Goal: Transaction & Acquisition: Purchase product/service

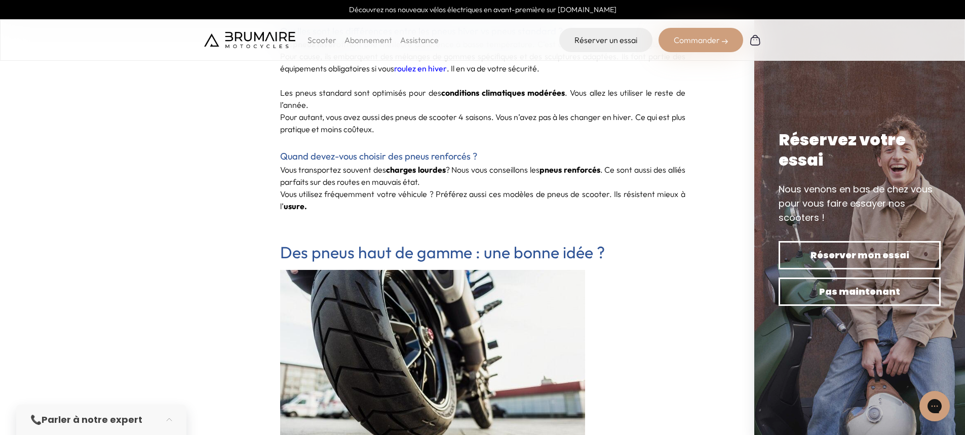
scroll to position [1266, 0]
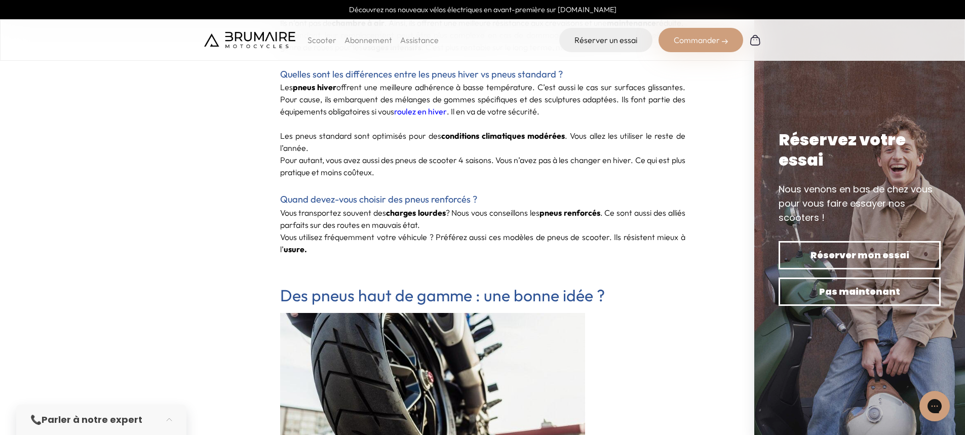
click at [708, 44] on div "Commander" at bounding box center [701, 40] width 85 height 24
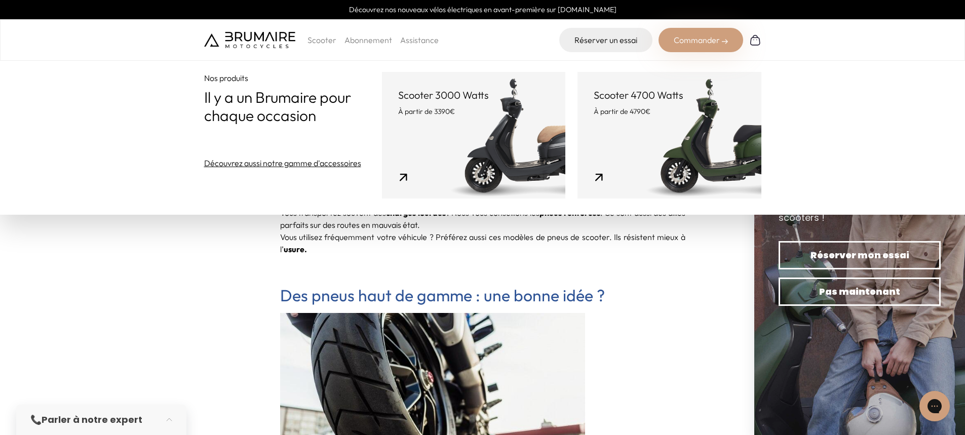
scroll to position [1064, 0]
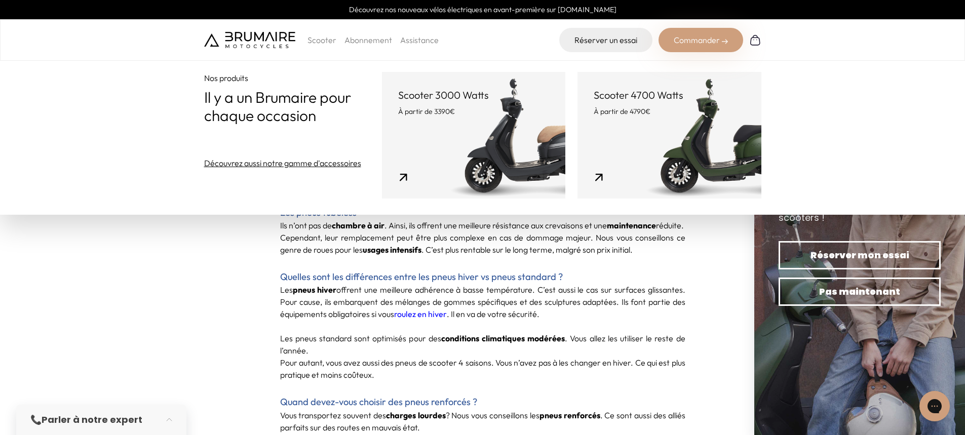
click at [321, 42] on p "Scooter" at bounding box center [321, 40] width 29 height 12
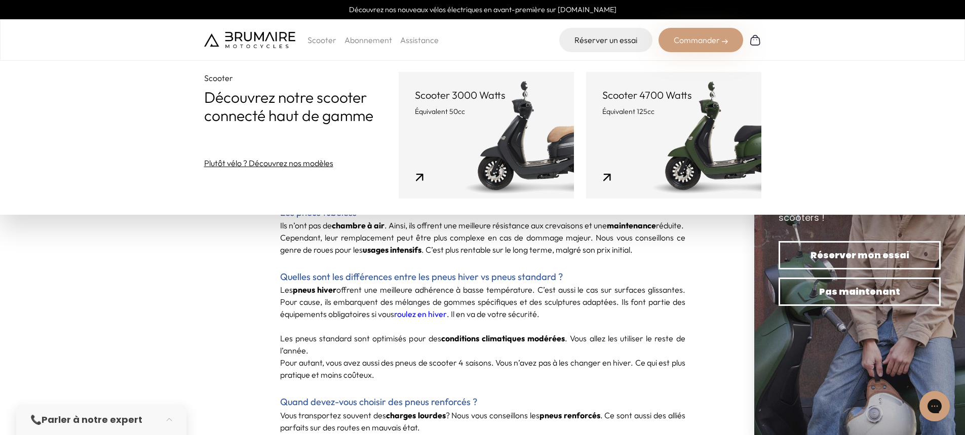
click at [253, 43] on img at bounding box center [249, 40] width 91 height 16
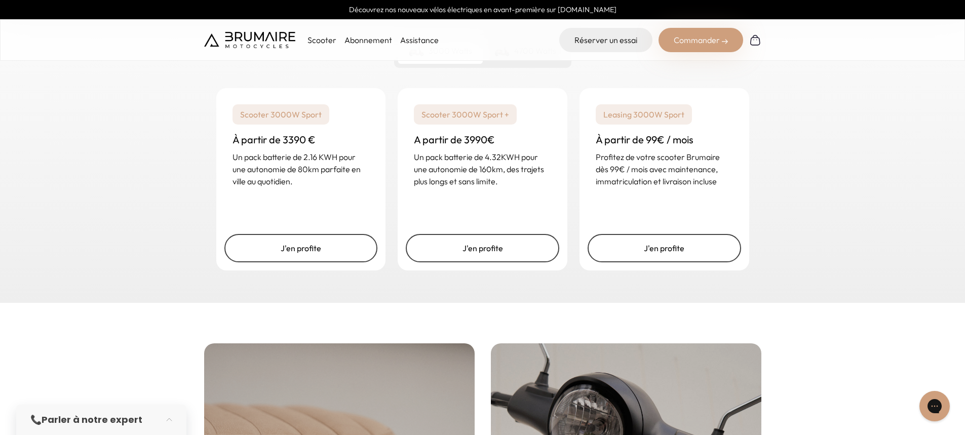
scroll to position [1773, 0]
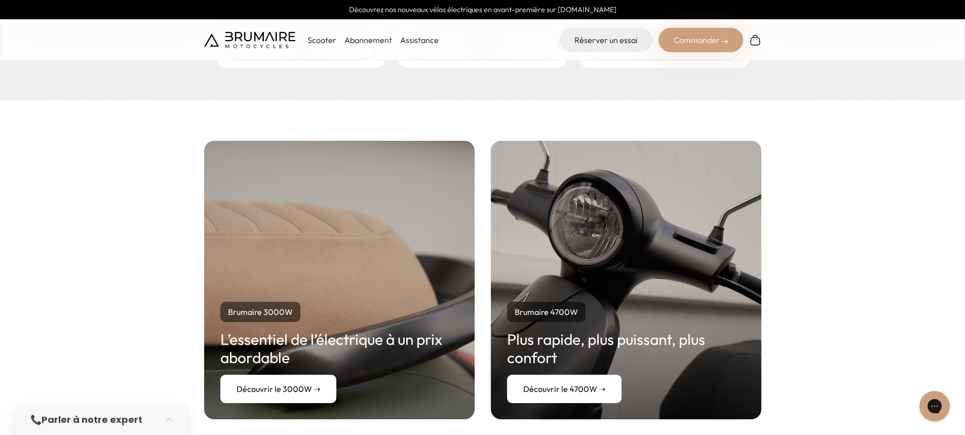
click at [323, 38] on p "Scooter" at bounding box center [321, 40] width 29 height 12
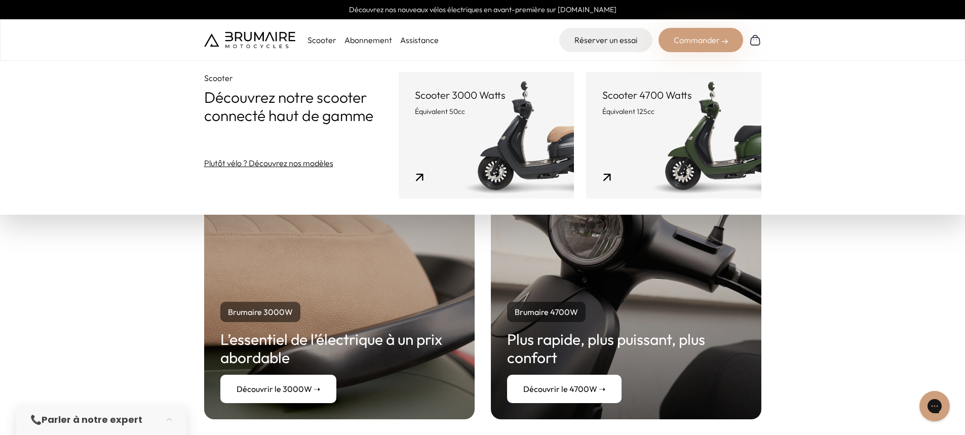
click at [44, 282] on div "Brumaire 3000W L’essentiel de l’électrique à un prix abordable Découvrir le 300…" at bounding box center [482, 280] width 965 height 360
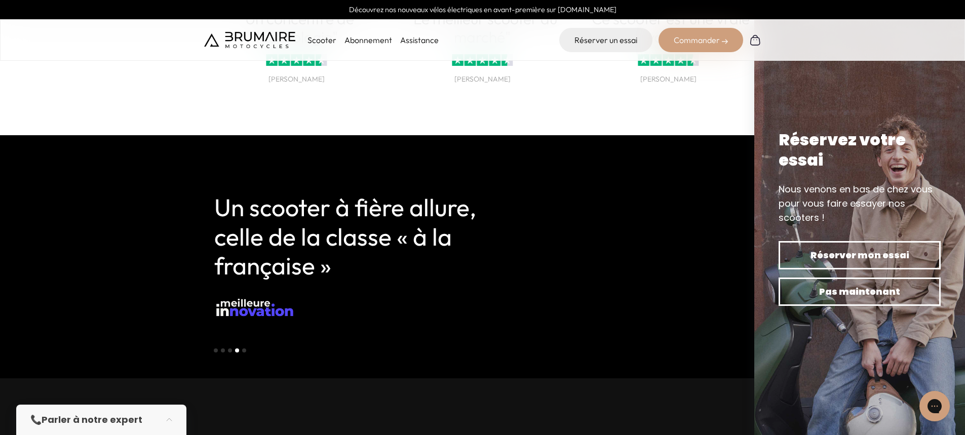
scroll to position [2432, 0]
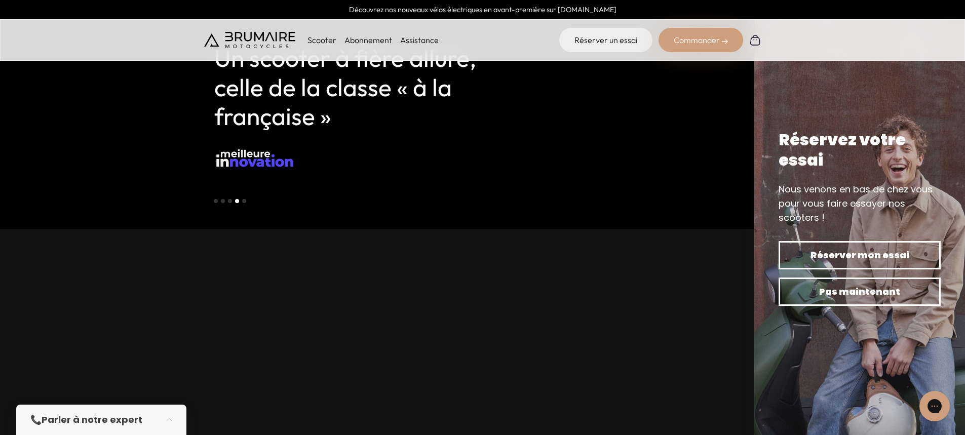
click at [711, 40] on div "Commander" at bounding box center [701, 40] width 85 height 24
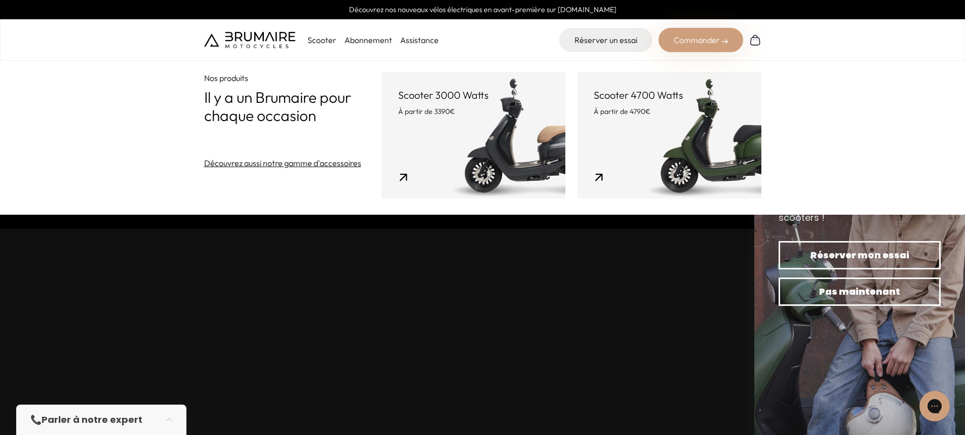
click at [443, 122] on link "Scooter 3000 Watts À partir de 3390€" at bounding box center [473, 135] width 183 height 127
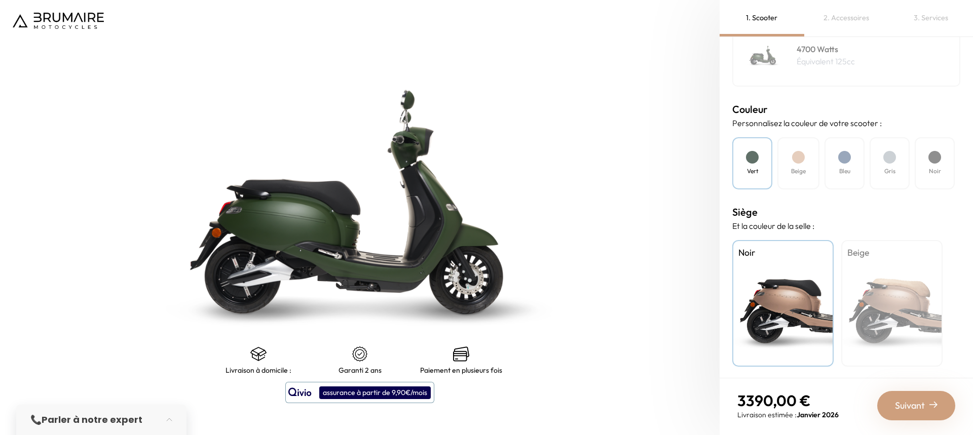
scroll to position [244, 0]
click at [45, 22] on img at bounding box center [58, 21] width 91 height 16
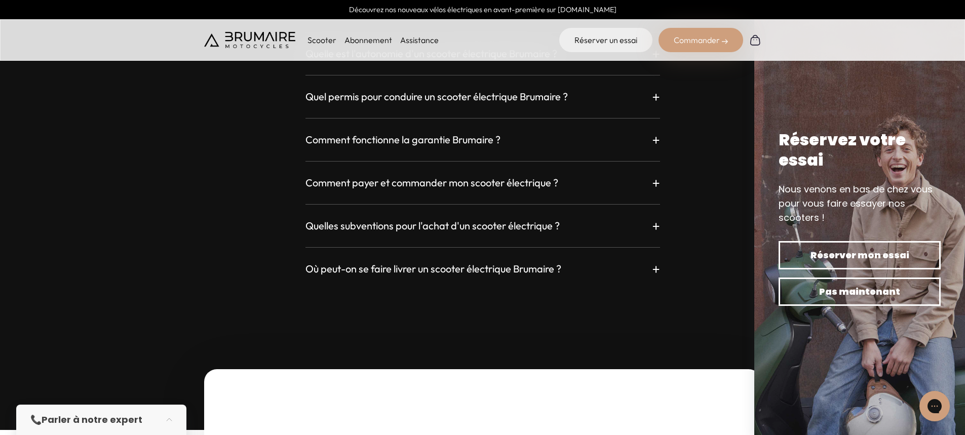
scroll to position [3242, 0]
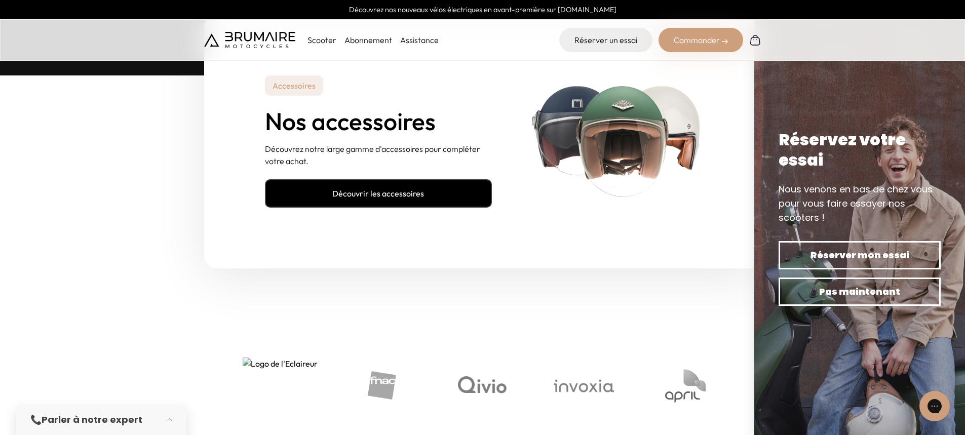
click at [383, 188] on link "Découvrir les accessoires" at bounding box center [378, 193] width 227 height 28
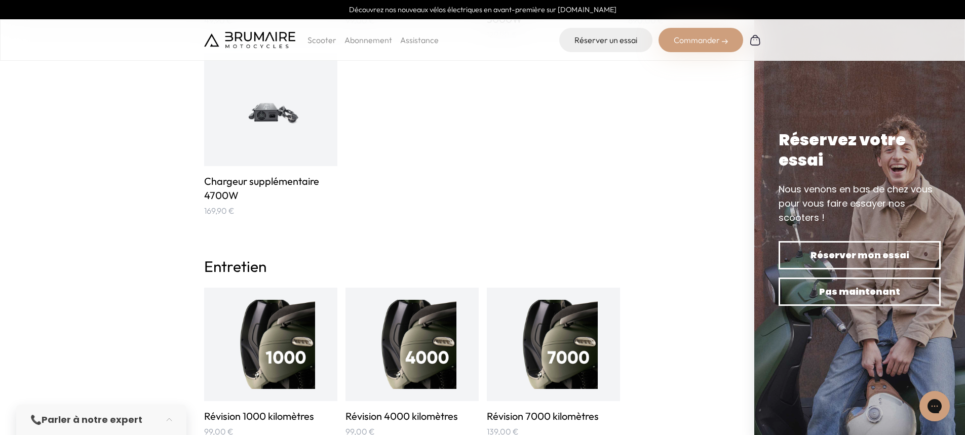
scroll to position [861, 0]
